Goal: Navigation & Orientation: Find specific page/section

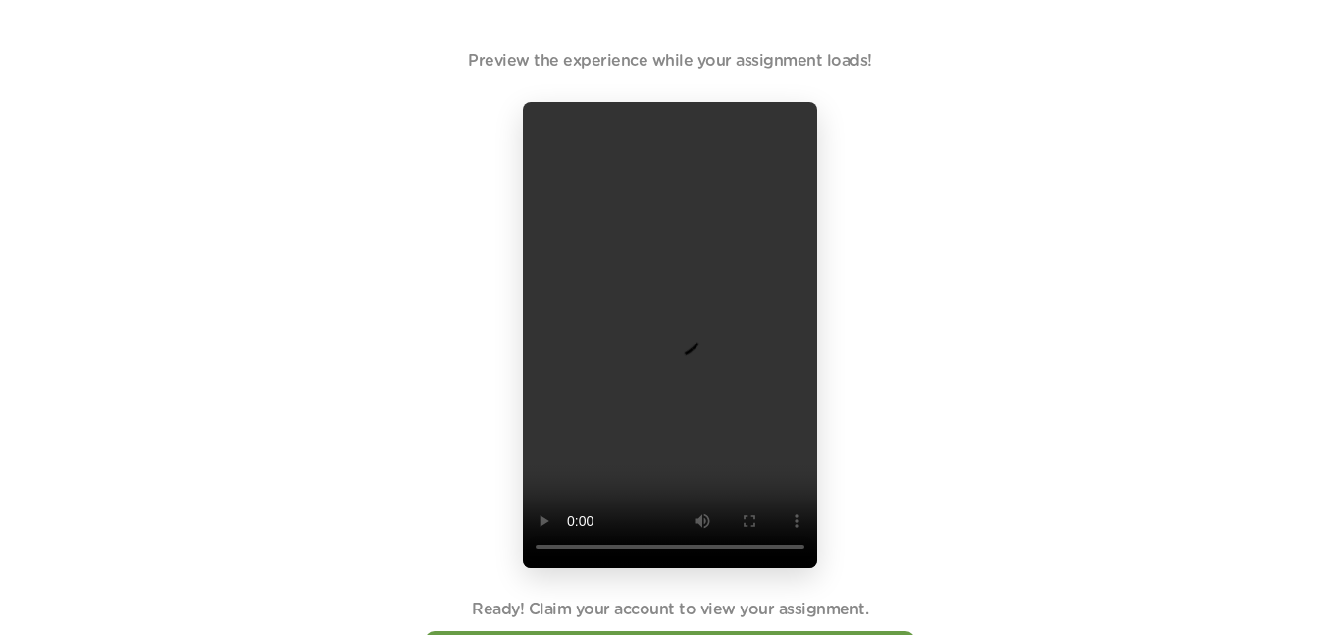
scroll to position [91, 0]
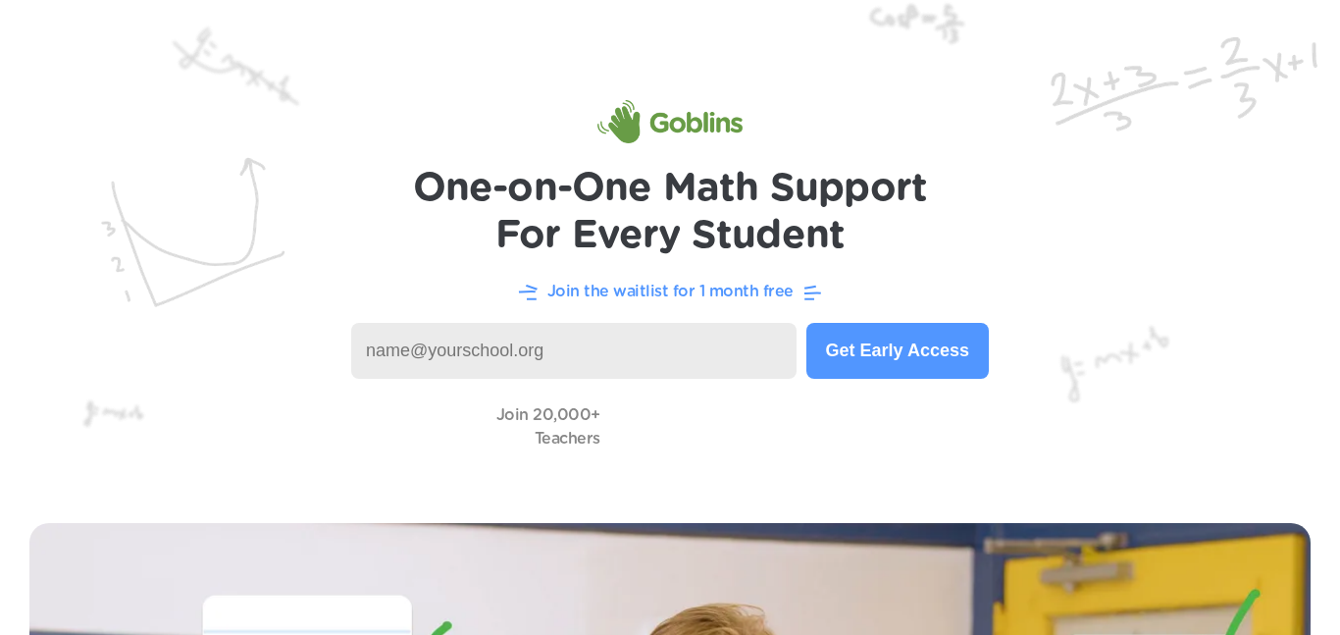
click at [494, 332] on input at bounding box center [573, 351] width 445 height 56
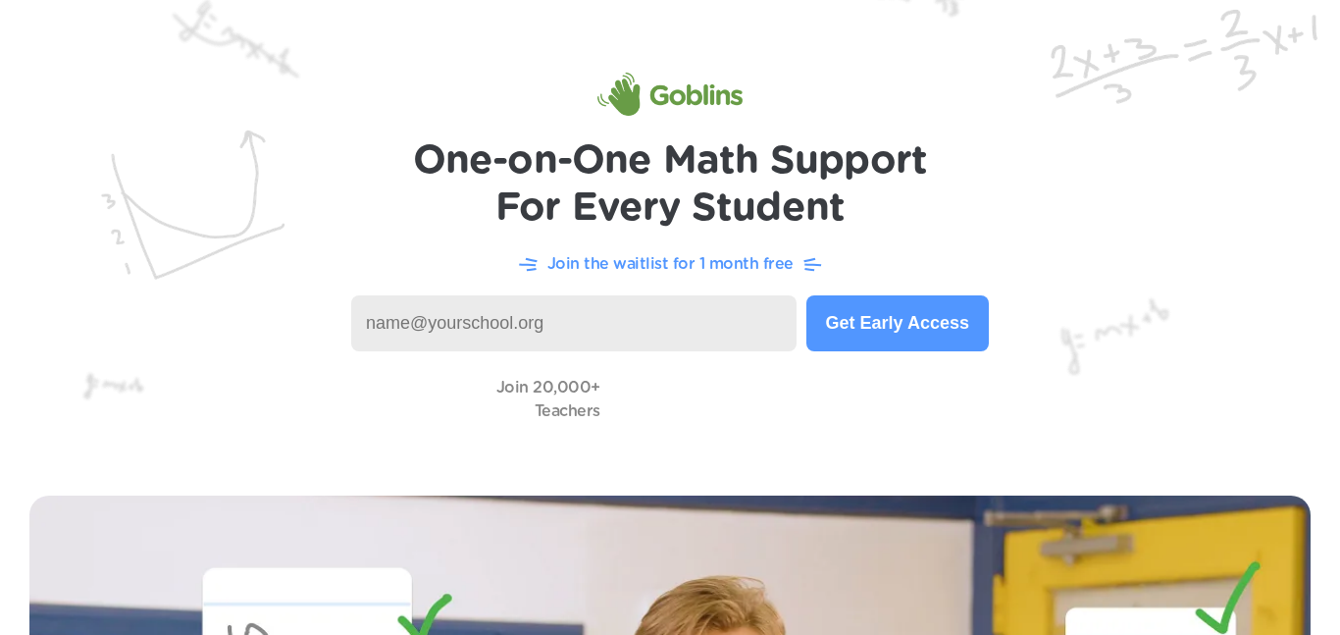
scroll to position [28, 0]
